Goal: Navigation & Orientation: Find specific page/section

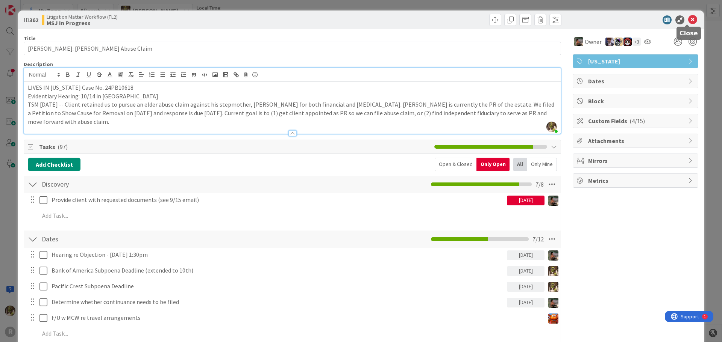
click at [688, 17] on icon at bounding box center [692, 19] width 9 height 9
click at [688, 21] on icon at bounding box center [692, 19] width 9 height 9
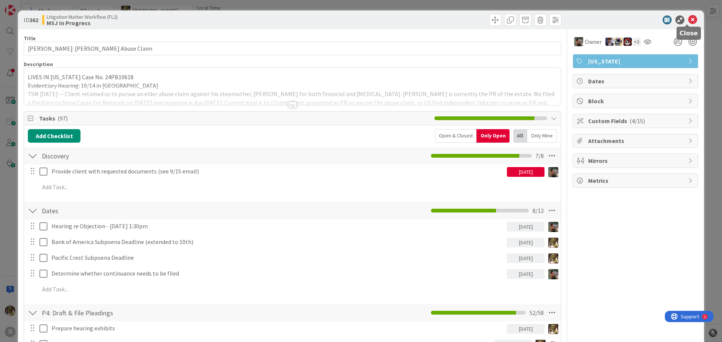
click at [688, 18] on icon at bounding box center [692, 19] width 9 height 9
